Goal: Task Accomplishment & Management: Manage account settings

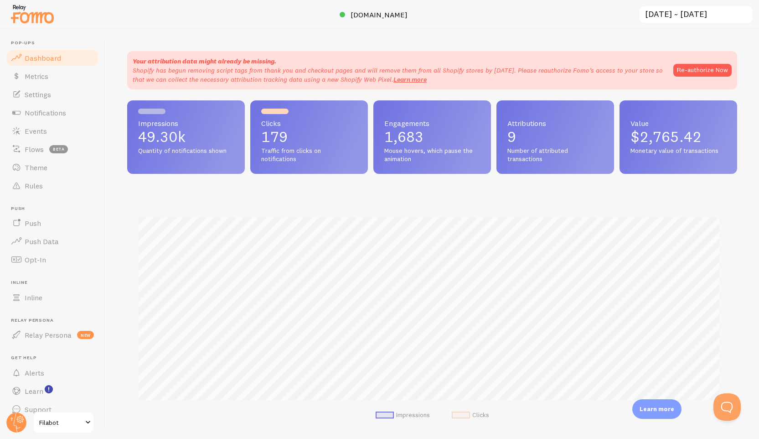
click at [552, 13] on div at bounding box center [379, 14] width 759 height 29
click at [237, 9] on div at bounding box center [379, 14] width 759 height 29
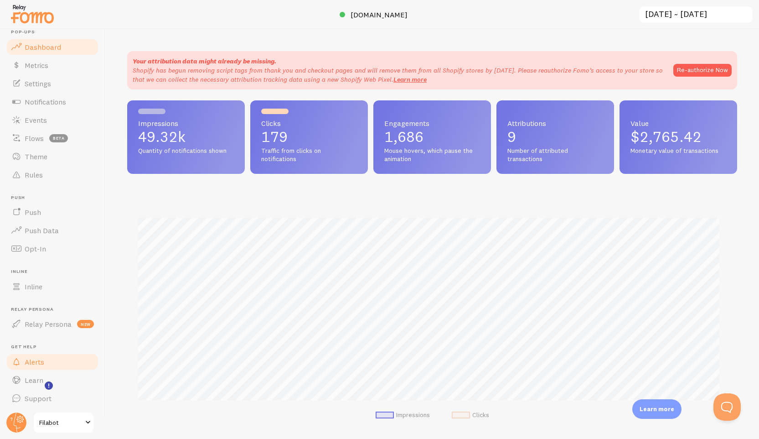
scroll to position [12, 0]
click at [53, 85] on link "Settings" at bounding box center [52, 82] width 94 height 18
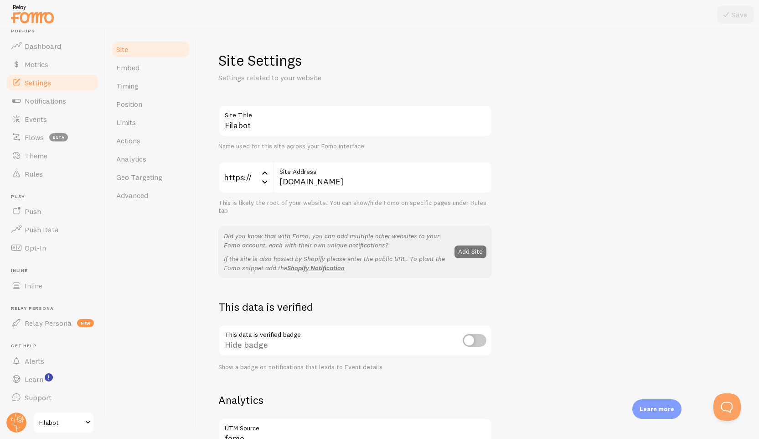
click at [155, 304] on div "Site Embed Timing Position Limits Actions Analytics Geo Targeting Advanced" at bounding box center [150, 233] width 91 height 409
click at [73, 421] on span "Filabot" at bounding box center [60, 422] width 43 height 11
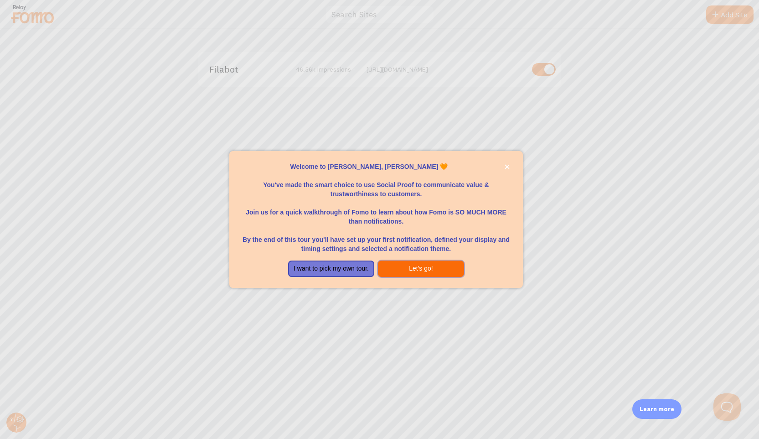
click at [395, 270] on button "Let's go!" at bounding box center [421, 268] width 86 height 16
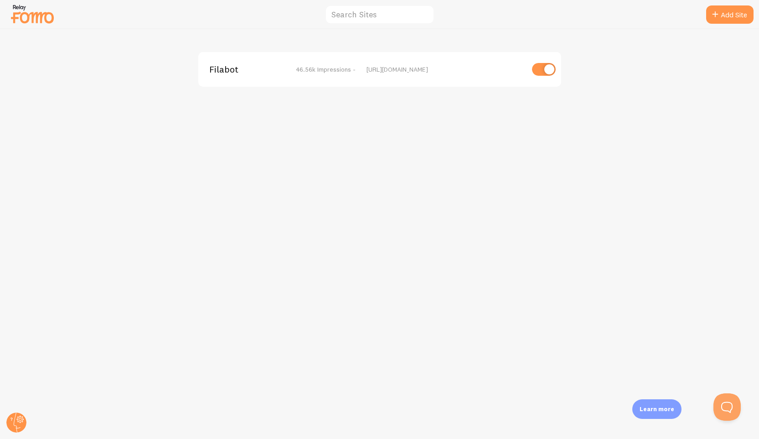
click at [388, 233] on div "Filabot 46.56k Impressions - https://www.filabot.com" at bounding box center [379, 233] width 759 height 409
click at [174, 104] on div "Filabot 46.56k Impressions - https://www.filabot.com" at bounding box center [379, 233] width 759 height 409
click at [37, 18] on img at bounding box center [33, 13] width 46 height 23
click at [268, 66] on span "Filabot" at bounding box center [245, 69] width 73 height 8
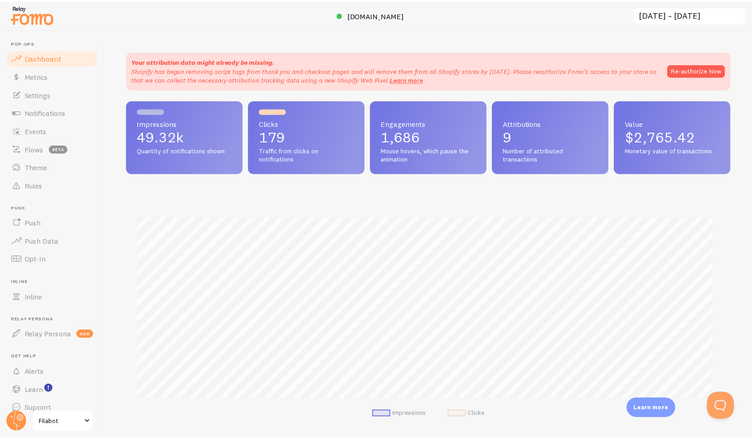
scroll to position [239, 603]
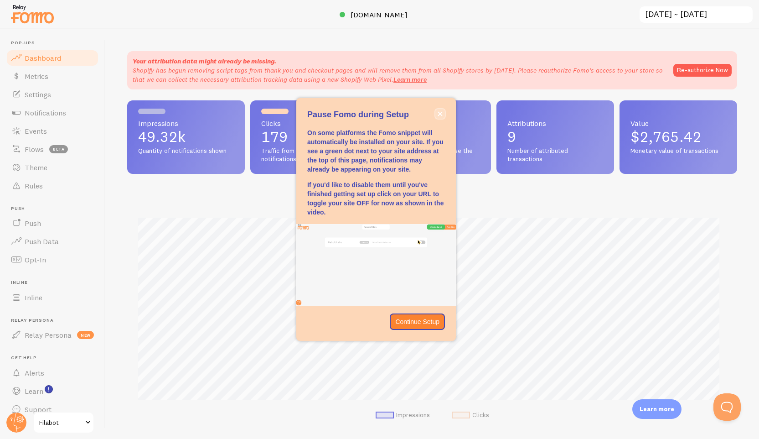
click at [442, 115] on icon "close," at bounding box center [440, 113] width 5 height 5
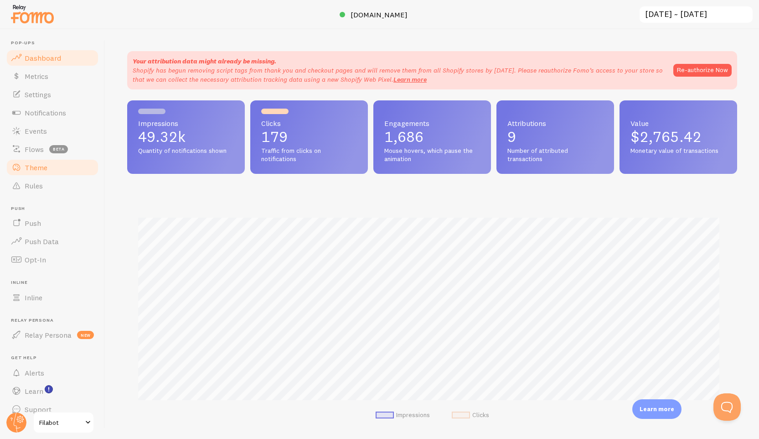
click at [50, 168] on link "Theme" at bounding box center [52, 167] width 94 height 18
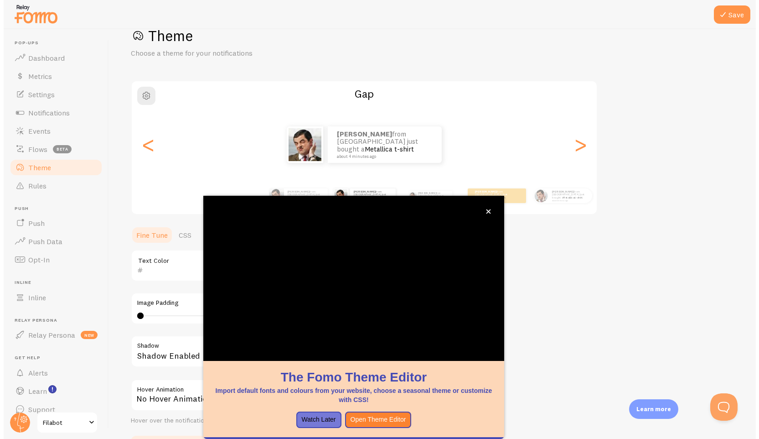
scroll to position [26, 0]
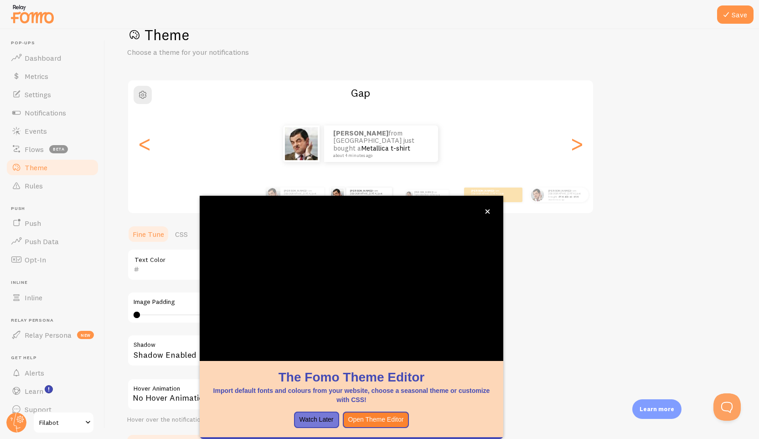
click at [628, 260] on div "Theme Choose a theme for your notifications Gap Tyler from United States just b…" at bounding box center [432, 242] width 610 height 433
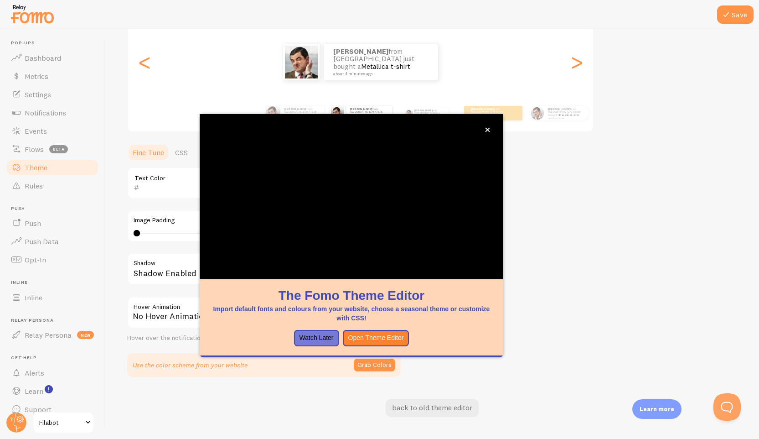
scroll to position [0, 0]
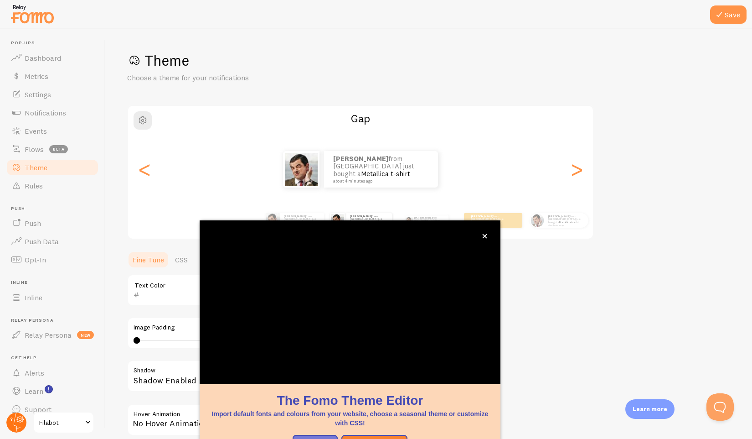
click at [17, 418] on icon at bounding box center [20, 418] width 7 height 7
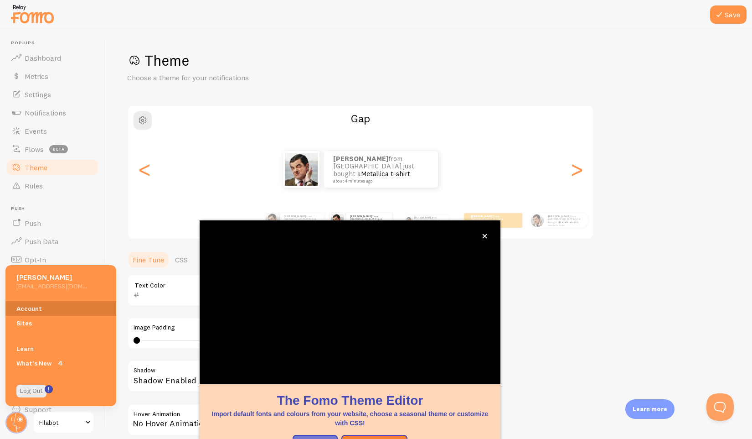
click at [33, 308] on link "Account" at bounding box center [60, 308] width 111 height 15
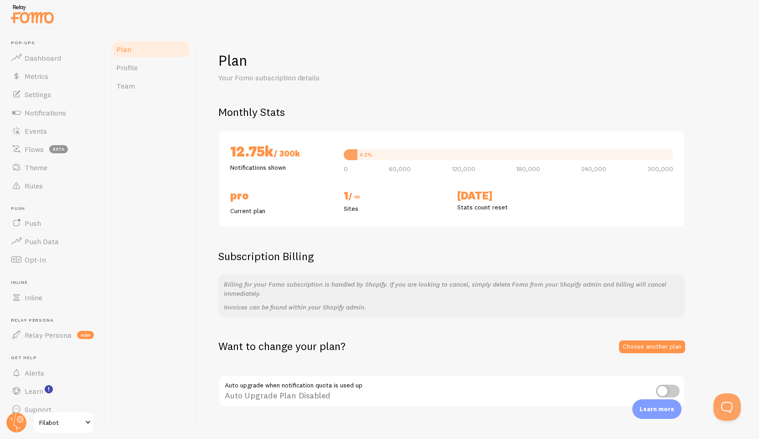
scroll to position [12, 0]
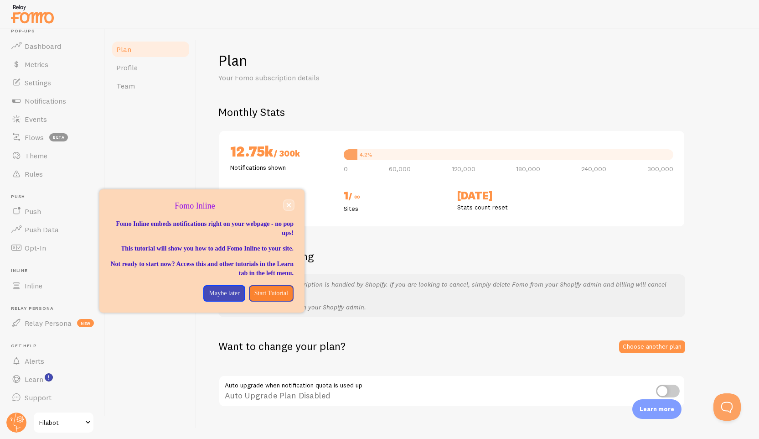
click at [291, 208] on button "close," at bounding box center [289, 205] width 10 height 10
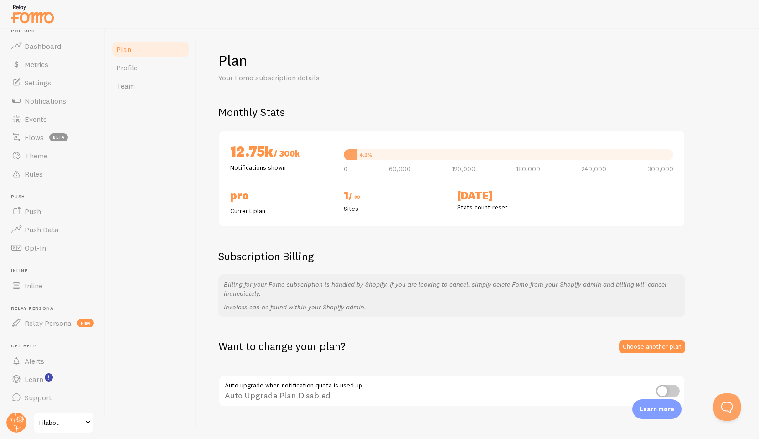
click at [168, 154] on div "Plan Profile Team" at bounding box center [150, 233] width 91 height 409
click at [131, 64] on span "Profile" at bounding box center [126, 67] width 21 height 9
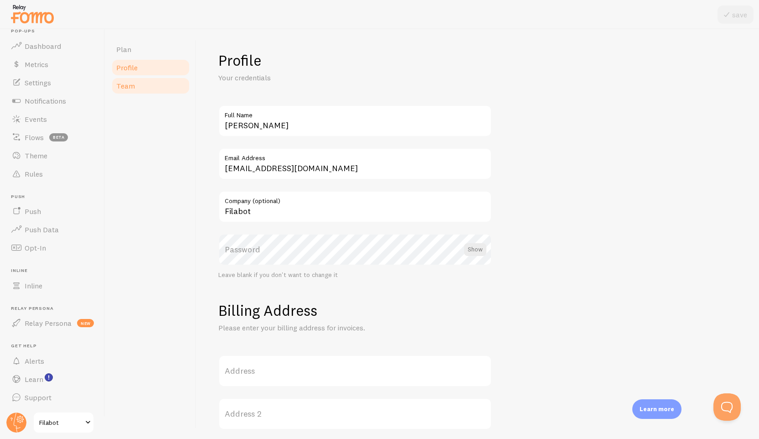
click at [134, 90] on link "Team" at bounding box center [151, 86] width 80 height 18
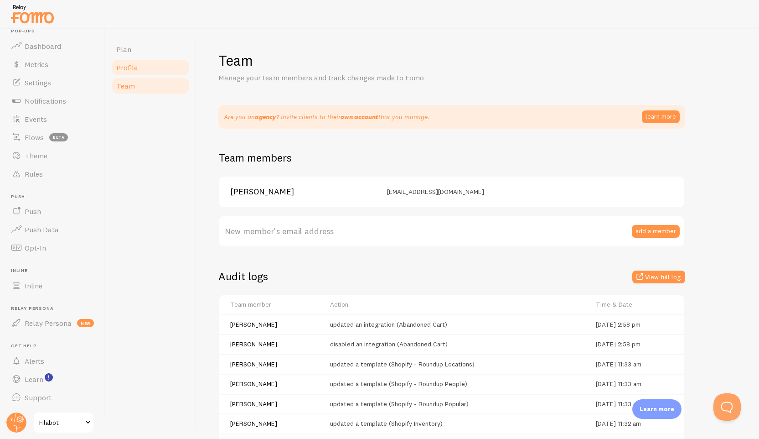
click at [137, 68] on link "Profile" at bounding box center [151, 67] width 80 height 18
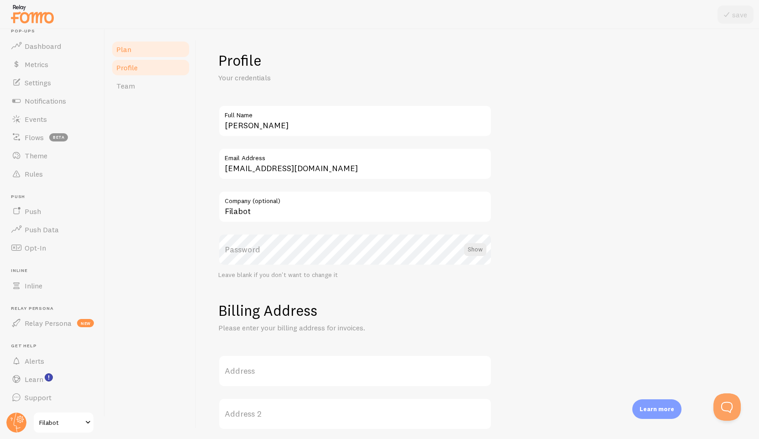
click at [138, 49] on link "Plan" at bounding box center [151, 49] width 80 height 18
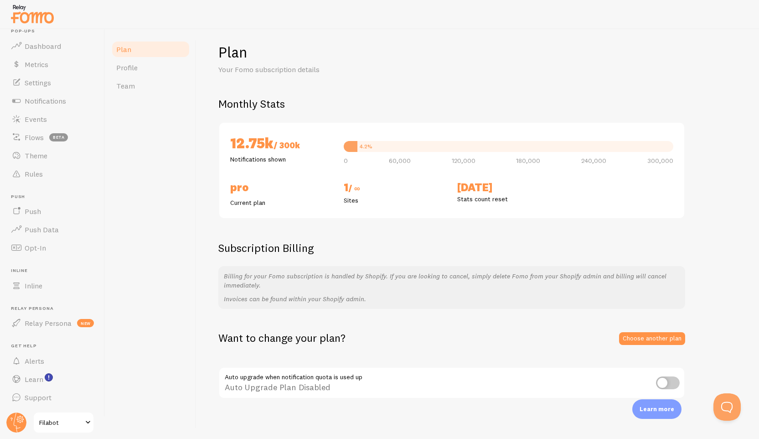
scroll to position [13, 0]
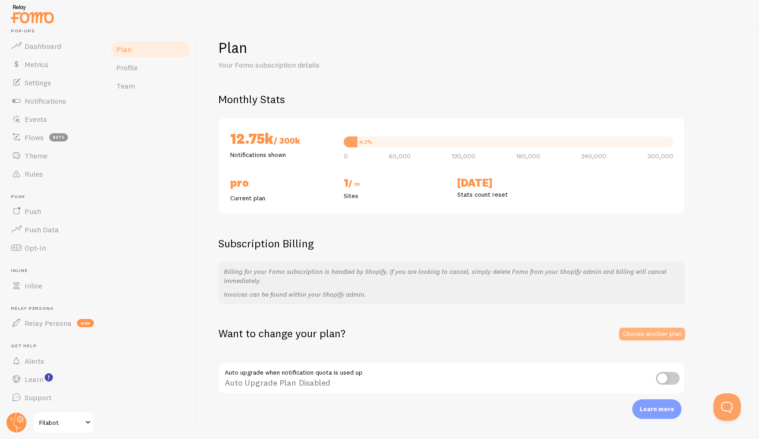
click at [654, 336] on link "Choose another plan" at bounding box center [652, 333] width 66 height 13
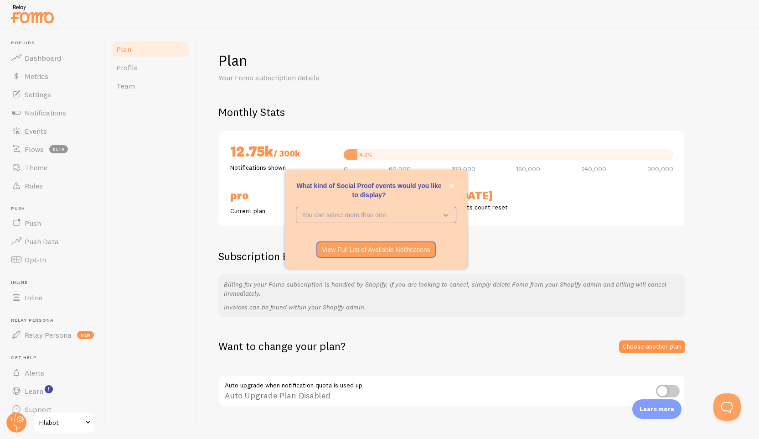
click at [126, 219] on div "Plan Profile Team" at bounding box center [150, 233] width 91 height 409
click at [454, 185] on button "close," at bounding box center [452, 186] width 10 height 10
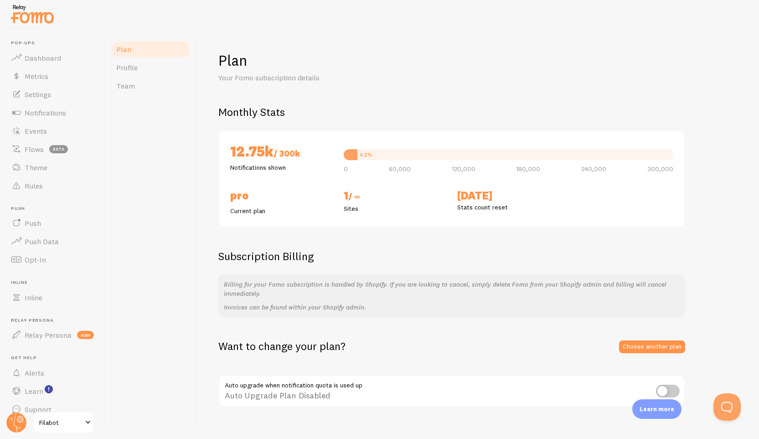
click at [173, 297] on div "Plan Profile Team" at bounding box center [150, 233] width 91 height 409
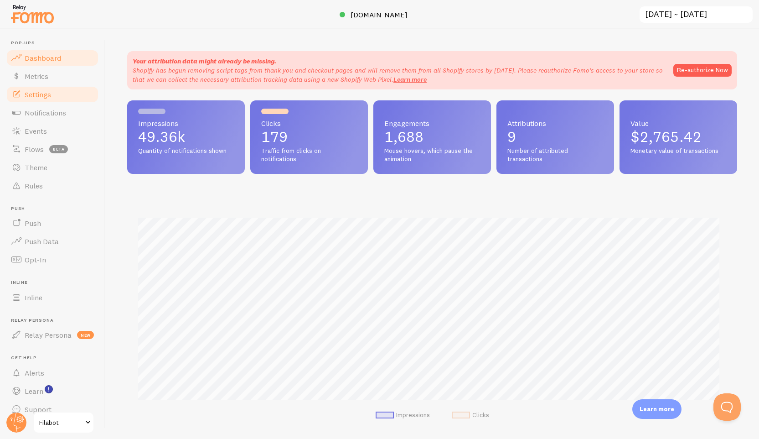
click at [46, 100] on link "Settings" at bounding box center [52, 94] width 94 height 18
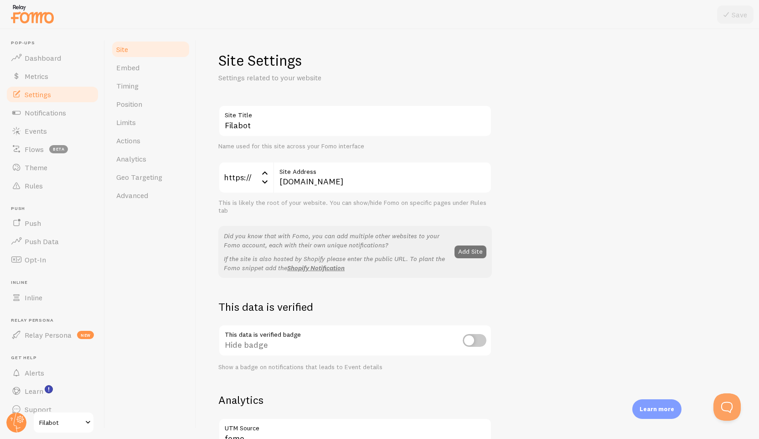
click at [120, 225] on div "Site Embed Timing Position Limits Actions Analytics Geo Targeting Advanced" at bounding box center [150, 233] width 91 height 409
click at [13, 425] on circle at bounding box center [16, 422] width 20 height 20
